Goal: Transaction & Acquisition: Download file/media

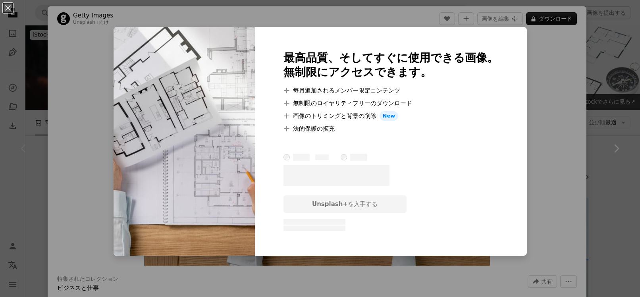
scroll to position [79, 0]
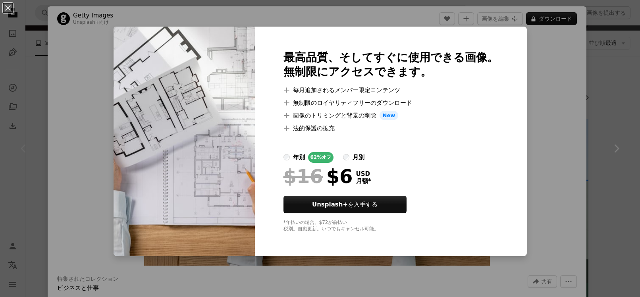
click at [546, 48] on div "An X shape 最高品質、そしてすぐに使用できる画像。 無制限にアクセスできます。 A plus sign 毎月追加されるメンバー限定コンテンツ A p…" at bounding box center [320, 148] width 640 height 297
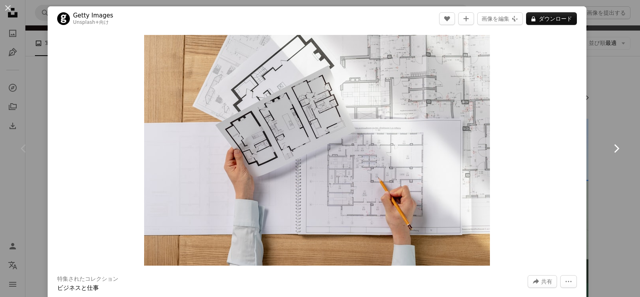
click at [602, 118] on link "Chevron right" at bounding box center [617, 148] width 48 height 76
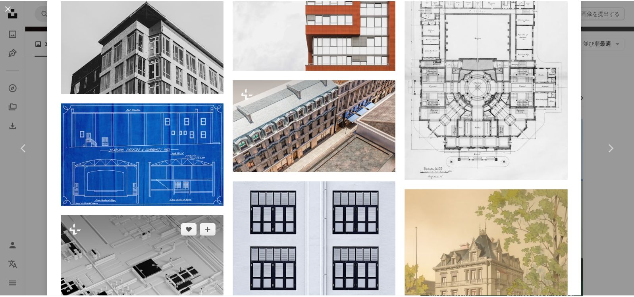
scroll to position [1271, 0]
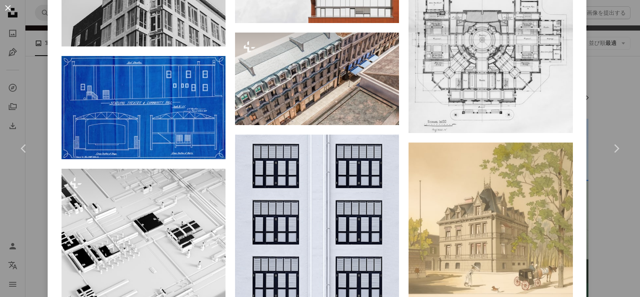
click at [5, 10] on button "An X shape" at bounding box center [8, 8] width 10 height 10
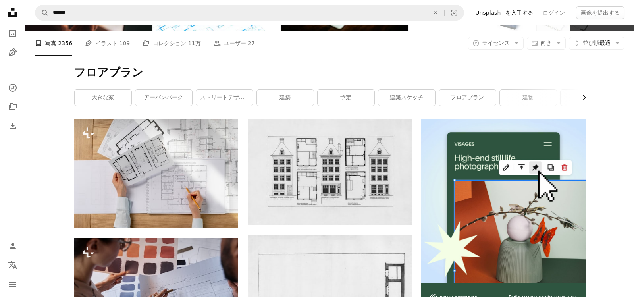
click at [585, 97] on icon "button" at bounding box center [584, 97] width 3 height 5
click at [440, 100] on link "インテリア・デザイン" at bounding box center [435, 98] width 57 height 16
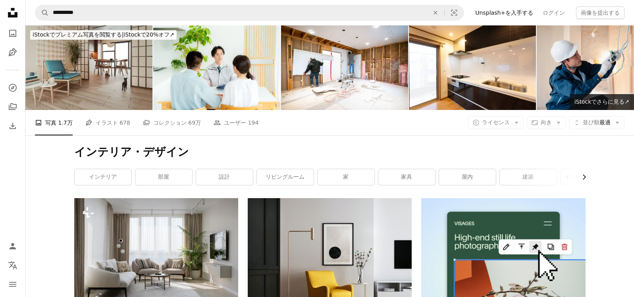
click at [584, 178] on icon "button" at bounding box center [584, 177] width 3 height 5
click at [72, 175] on icon "Chevron left" at bounding box center [76, 177] width 8 height 8
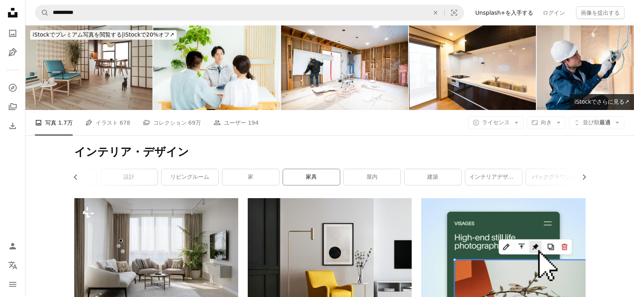
click at [303, 182] on link "家具" at bounding box center [311, 177] width 57 height 16
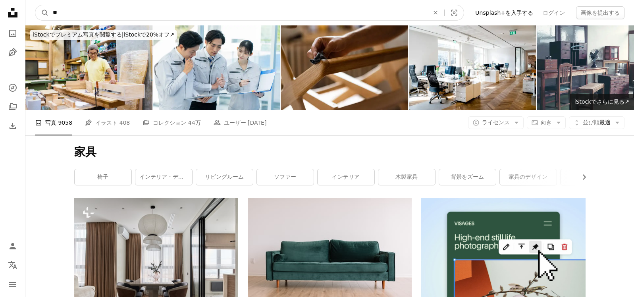
drag, startPoint x: 76, startPoint y: 14, endPoint x: 25, endPoint y: 10, distance: 51.4
click at [33, 10] on nav "A magnifying glass ** An X shape Visual search Filters Unsplash+を入手する ログイン 画像を提…" at bounding box center [329, 12] width 609 height 25
type input "**"
click at [35, 5] on button "A magnifying glass" at bounding box center [42, 12] width 14 height 15
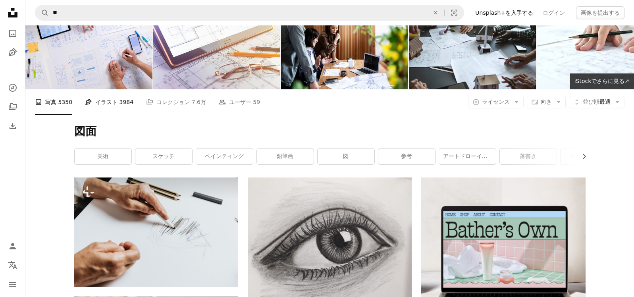
scroll to position [40, 0]
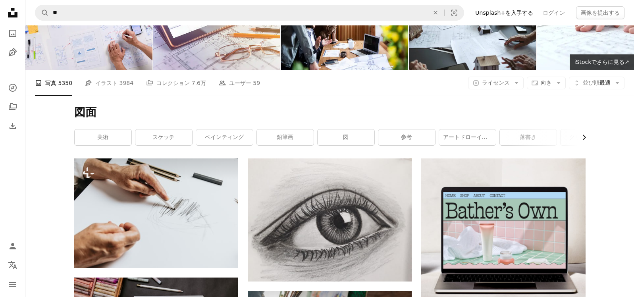
click at [584, 137] on icon "Chevron right" at bounding box center [584, 137] width 8 height 8
click at [584, 137] on link "製図" at bounding box center [557, 138] width 57 height 16
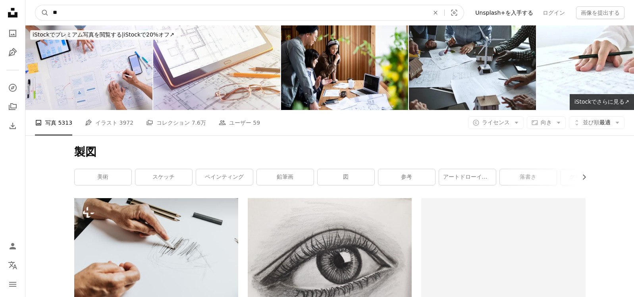
click at [37, 12] on form "A magnifying glass ** An X shape Visual search" at bounding box center [249, 13] width 429 height 16
click at [35, 5] on button "A magnifying glass" at bounding box center [42, 12] width 14 height 15
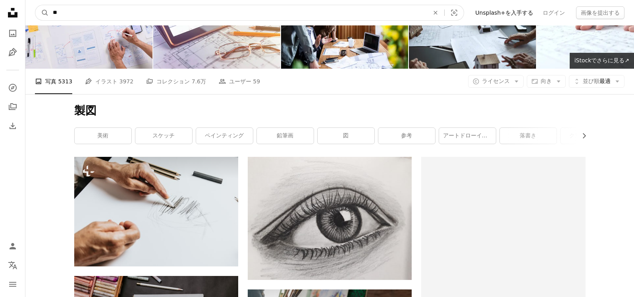
scroll to position [40, 0]
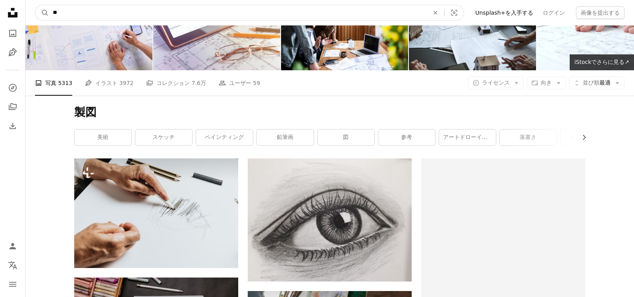
drag, startPoint x: 75, startPoint y: 16, endPoint x: 33, endPoint y: 16, distance: 42.5
click at [43, 16] on form "A magnifying glass ** An X shape Visual search" at bounding box center [249, 13] width 429 height 16
type input "***"
click at [35, 5] on button "A magnifying glass" at bounding box center [42, 12] width 14 height 15
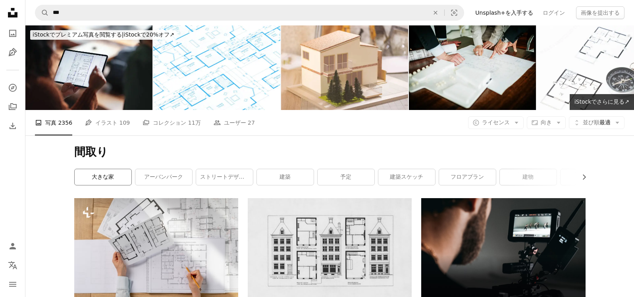
click at [106, 180] on link "大きな家" at bounding box center [103, 177] width 57 height 16
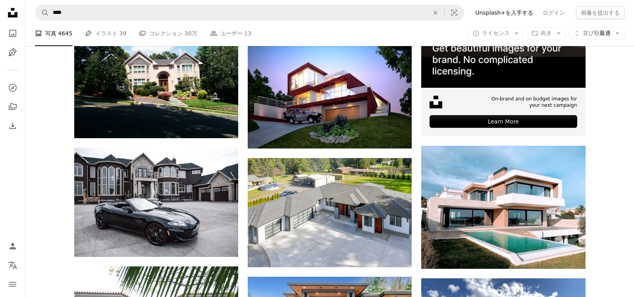
scroll to position [278, 0]
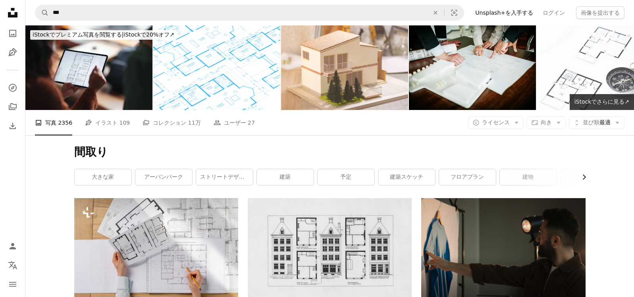
click at [585, 178] on icon "Chevron right" at bounding box center [584, 177] width 8 height 8
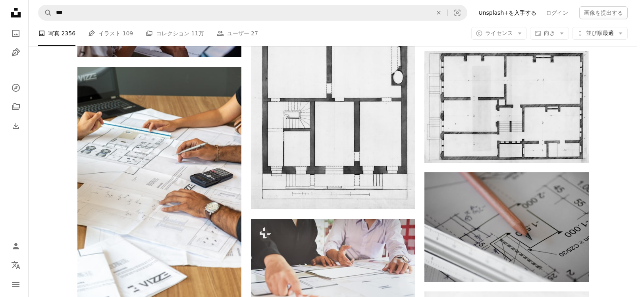
scroll to position [358, 0]
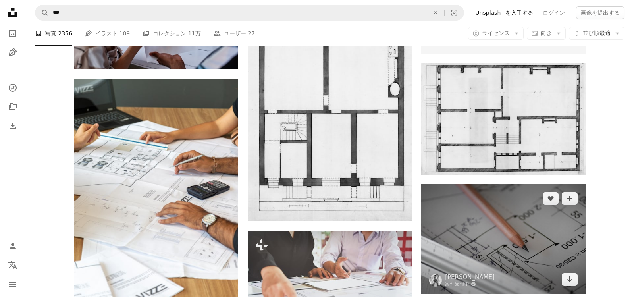
click at [488, 200] on img at bounding box center [504, 238] width 164 height 109
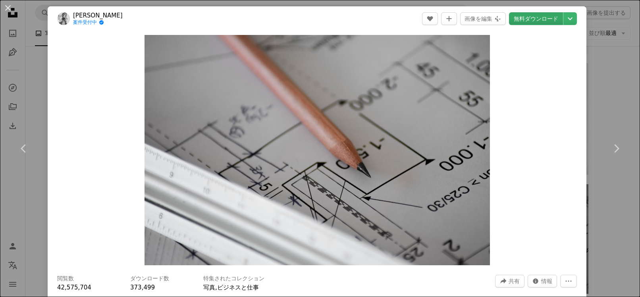
click at [530, 18] on link "無料ダウンロード" at bounding box center [536, 18] width 54 height 13
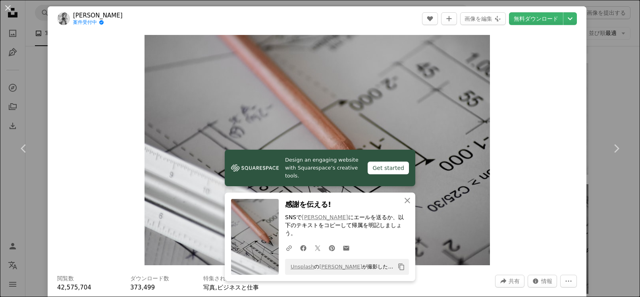
click at [557, 138] on div "Zoom in" at bounding box center [317, 150] width 539 height 238
click at [405, 203] on icon "button" at bounding box center [408, 201] width 6 height 6
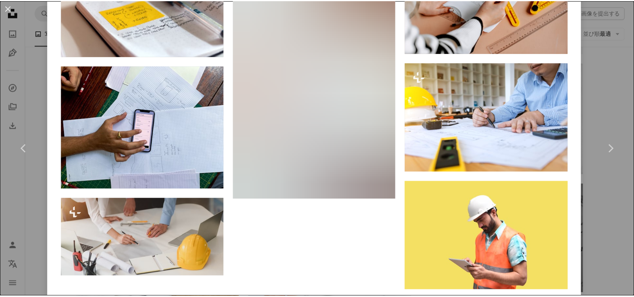
scroll to position [5433, 0]
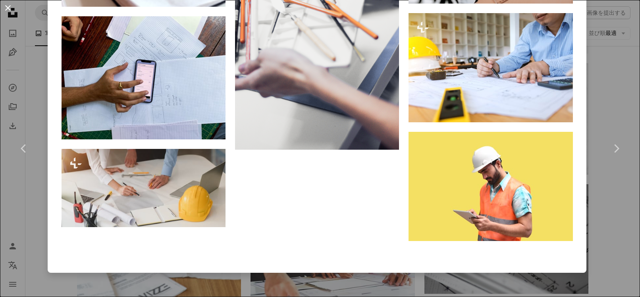
click at [8, 6] on button "An X shape" at bounding box center [8, 8] width 10 height 10
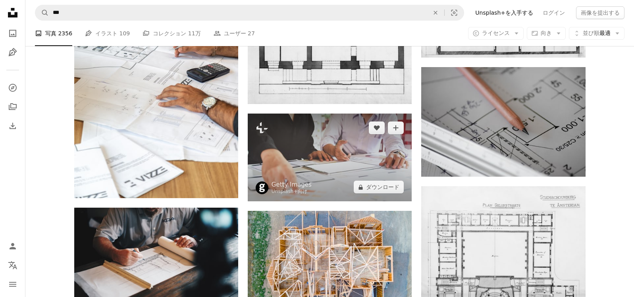
scroll to position [477, 0]
